Goal: Task Accomplishment & Management: Use online tool/utility

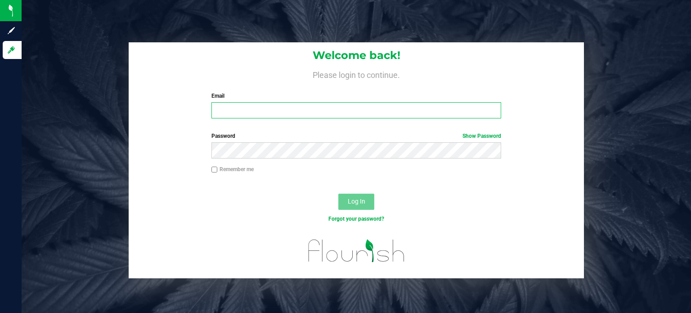
type input "[EMAIL_ADDRESS][DOMAIN_NAME]"
click at [354, 206] on button "Log In" at bounding box center [356, 202] width 36 height 16
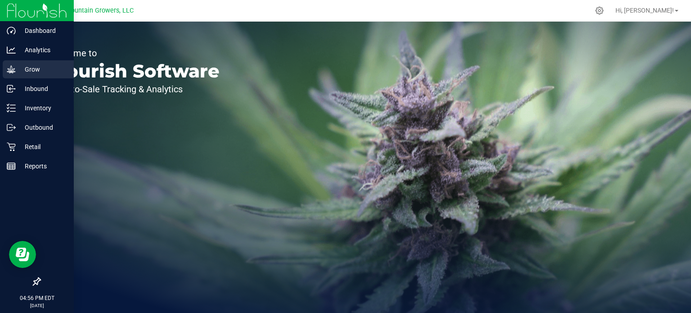
click at [34, 68] on p "Grow" at bounding box center [43, 69] width 54 height 11
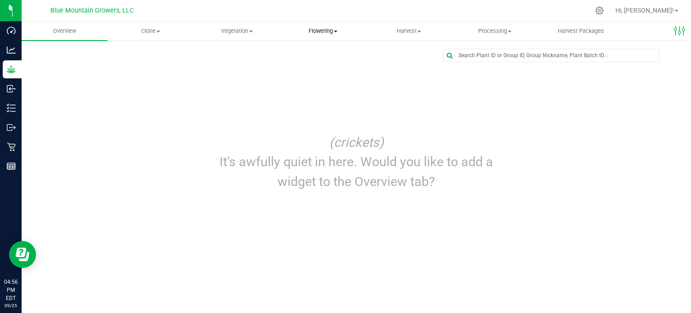
click at [313, 33] on span "Flowering" at bounding box center [322, 31] width 85 height 8
click at [314, 68] on span "Flowering groups" at bounding box center [317, 65] width 75 height 8
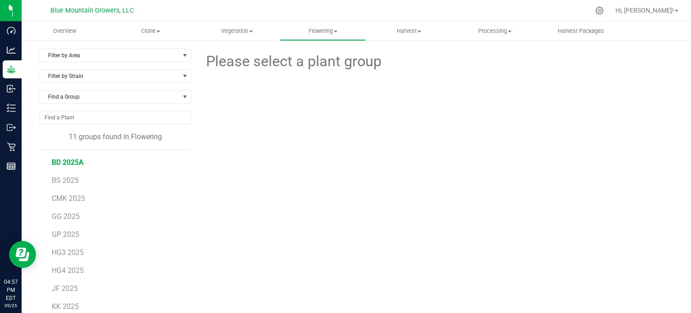
click at [66, 162] on span "BD 2025A" at bounding box center [68, 162] width 32 height 9
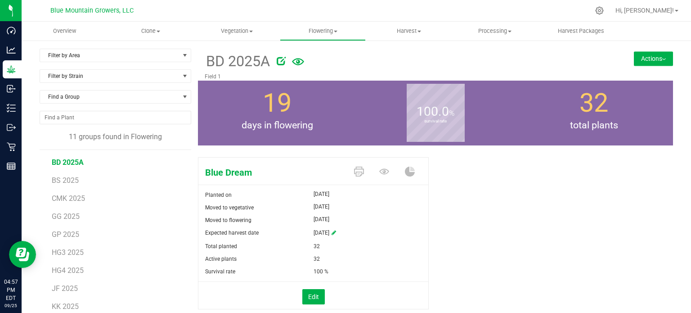
click at [657, 60] on button "Actions" at bounding box center [653, 58] width 39 height 14
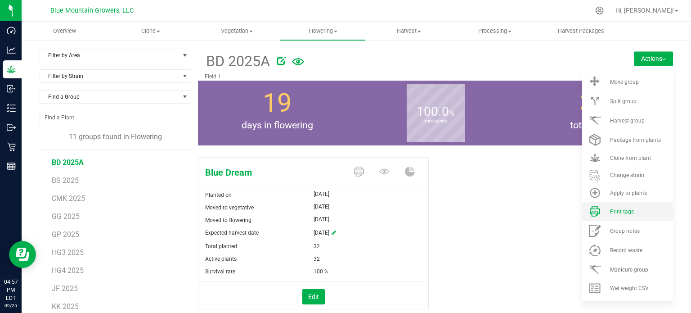
click at [615, 208] on span "Print tags" at bounding box center [622, 211] width 24 height 6
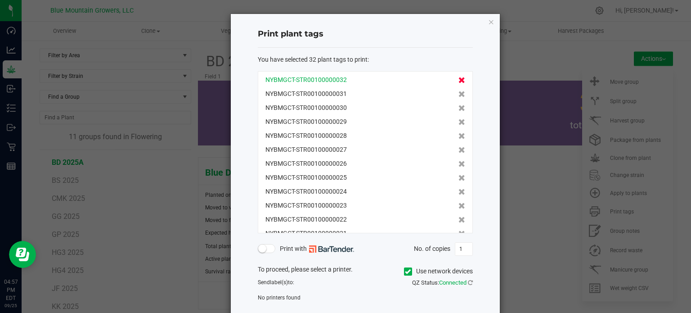
click at [459, 82] on icon at bounding box center [462, 80] width 7 height 6
click at [405, 271] on icon at bounding box center [408, 271] width 6 height 0
click at [0, 0] on input "Use network devices" at bounding box center [0, 0] width 0 height 0
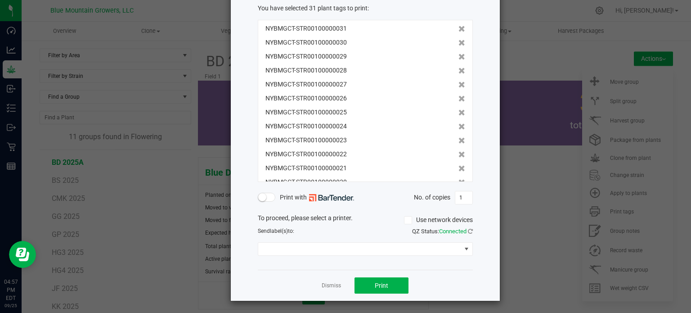
scroll to position [52, 0]
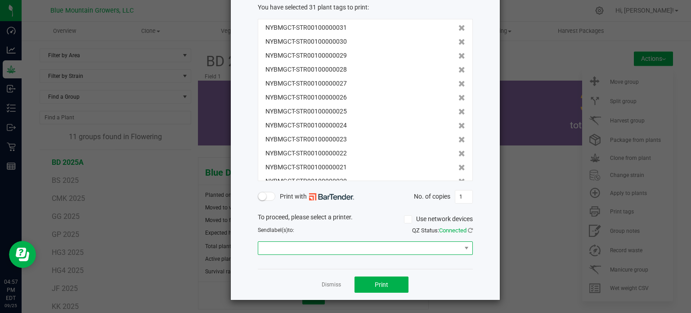
click at [379, 246] on span at bounding box center [359, 248] width 203 height 13
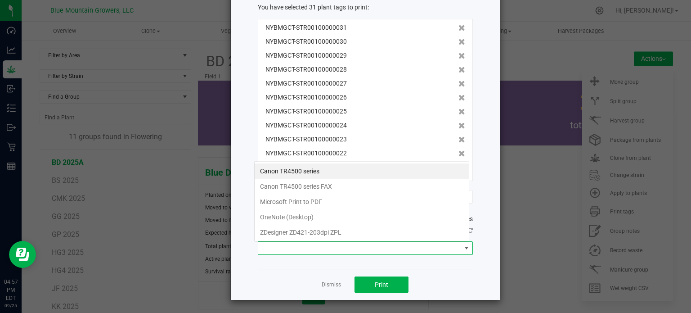
scroll to position [13, 215]
click at [366, 230] on ZPL "ZDesigner ZD421-203dpi ZPL" at bounding box center [362, 232] width 214 height 15
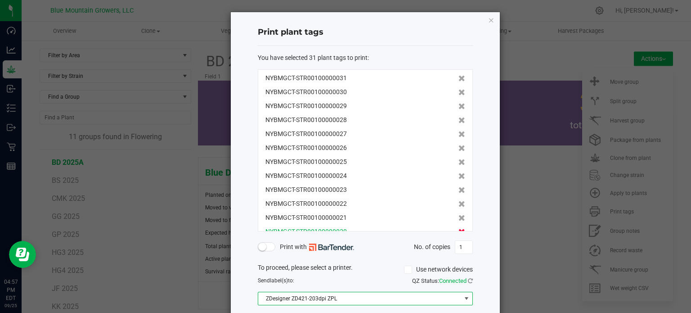
scroll to position [0, 0]
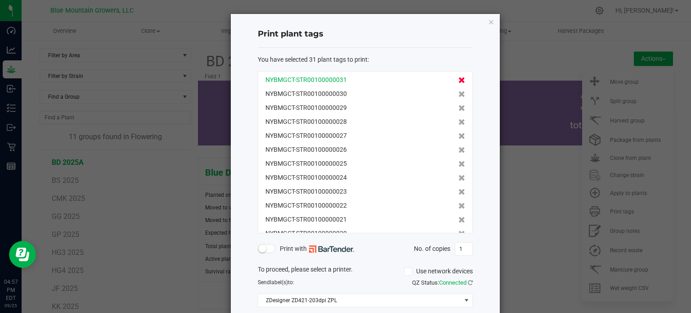
click at [459, 81] on icon at bounding box center [462, 80] width 7 height 6
click at [459, 80] on icon at bounding box center [462, 80] width 7 height 6
click at [459, 79] on icon at bounding box center [462, 80] width 7 height 6
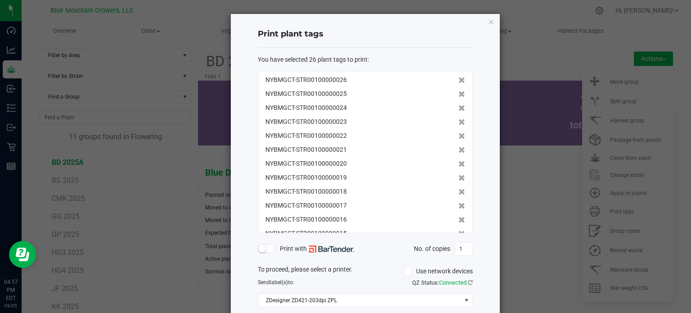
click at [459, 79] on icon at bounding box center [462, 80] width 7 height 6
click at [459, 91] on icon at bounding box center [462, 94] width 7 height 6
click at [459, 79] on icon at bounding box center [462, 80] width 7 height 6
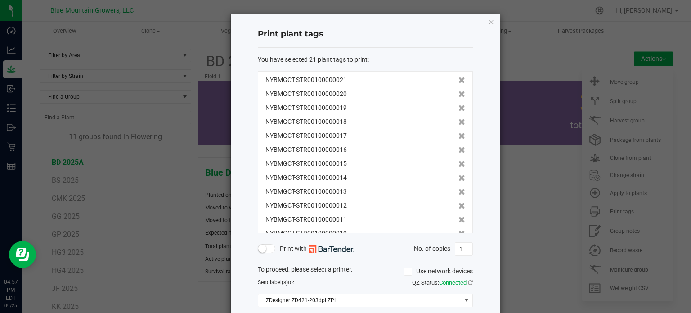
click at [459, 79] on icon at bounding box center [462, 80] width 7 height 6
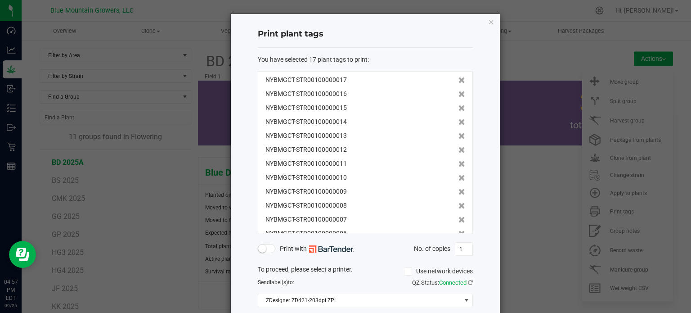
click at [459, 91] on icon at bounding box center [462, 94] width 7 height 6
click at [459, 79] on icon at bounding box center [462, 80] width 7 height 6
click at [459, 80] on icon at bounding box center [462, 80] width 7 height 6
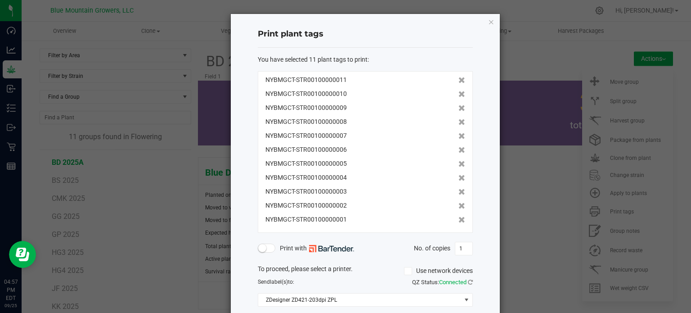
click at [459, 80] on icon at bounding box center [462, 80] width 7 height 6
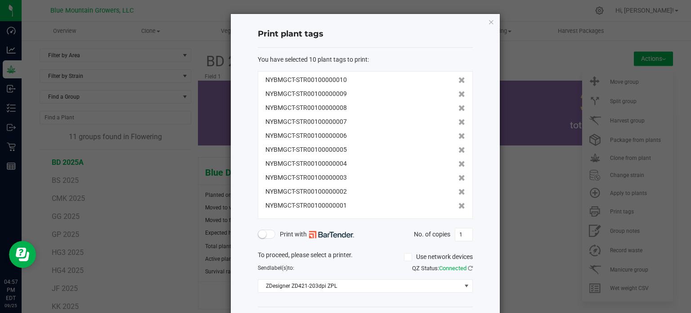
click at [459, 80] on icon at bounding box center [462, 80] width 7 height 6
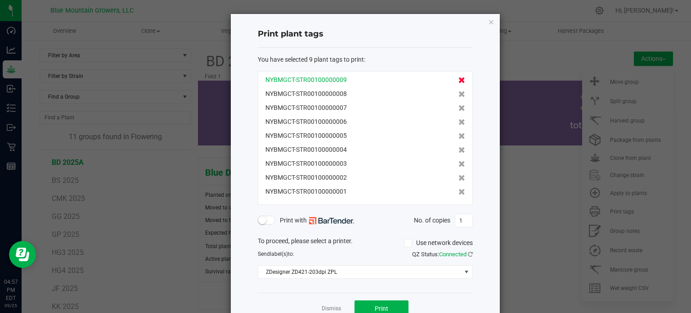
click at [459, 80] on icon at bounding box center [462, 80] width 7 height 6
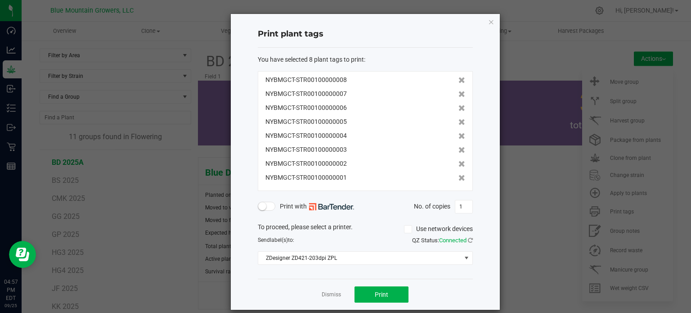
click at [459, 80] on icon at bounding box center [462, 80] width 7 height 6
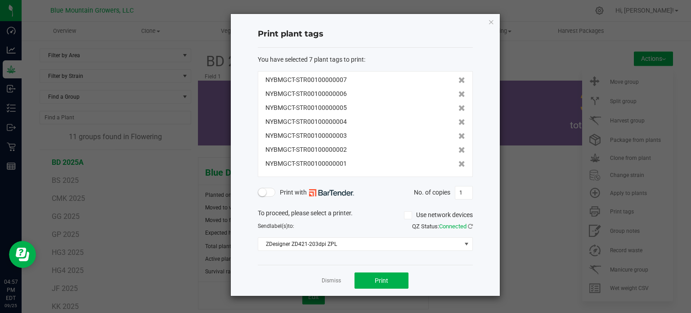
click at [451, 80] on div "NYBMGCT-STR00100000007" at bounding box center [366, 79] width 200 height 9
click at [459, 79] on icon at bounding box center [462, 80] width 7 height 6
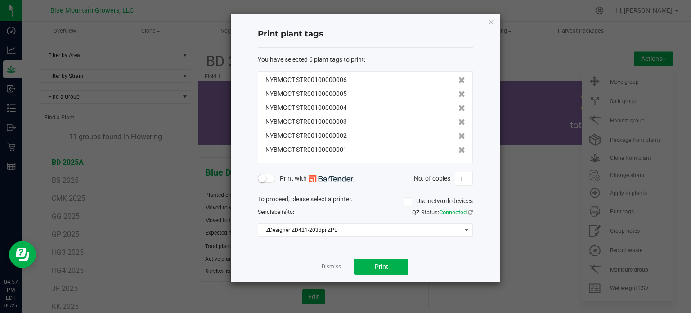
click at [459, 79] on icon at bounding box center [462, 80] width 7 height 6
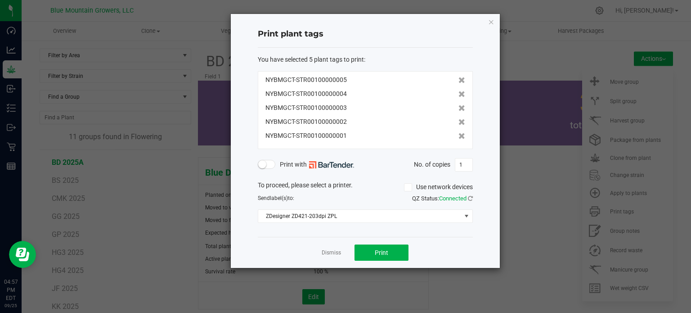
click at [459, 79] on icon at bounding box center [462, 80] width 7 height 6
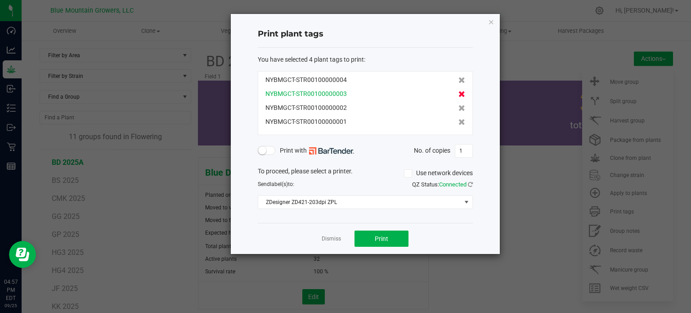
click at [459, 94] on icon at bounding box center [462, 94] width 7 height 6
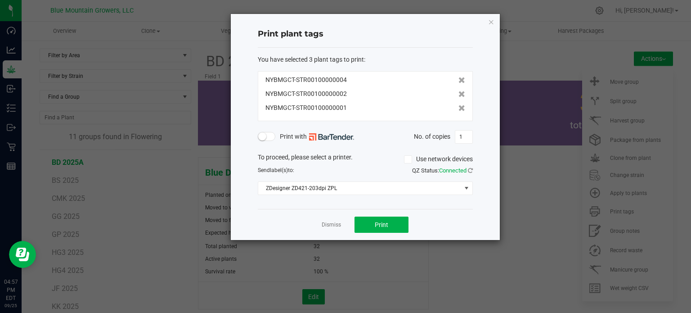
click at [459, 94] on icon at bounding box center [462, 94] width 7 height 6
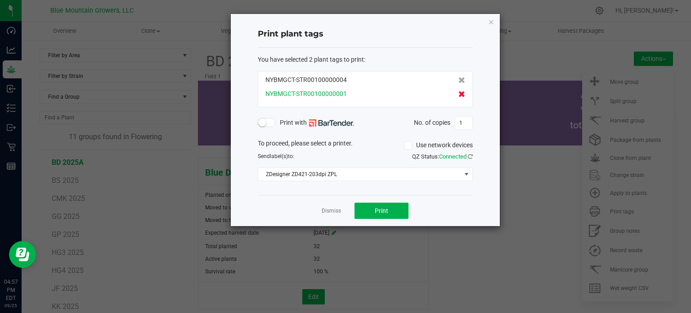
click at [459, 96] on icon at bounding box center [462, 94] width 7 height 6
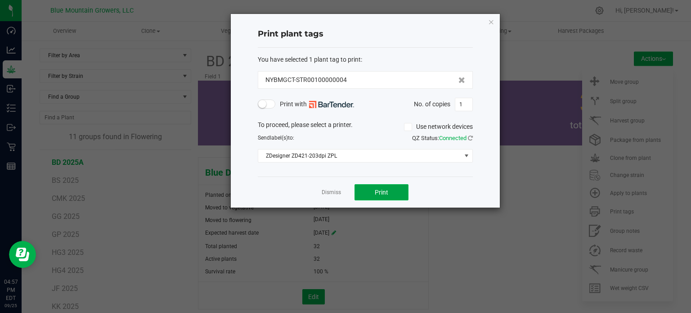
click at [376, 194] on span "Print" at bounding box center [382, 192] width 14 height 7
click at [546, 253] on ngb-modal-window "Print plant tags You have selected 1 plant tag to print : NYBMGCT-STR0010000000…" at bounding box center [349, 156] width 698 height 313
click at [368, 196] on button "Print" at bounding box center [382, 192] width 54 height 16
click at [490, 23] on icon "button" at bounding box center [491, 21] width 6 height 11
